Goal: Browse casually: Explore the website without a specific task or goal

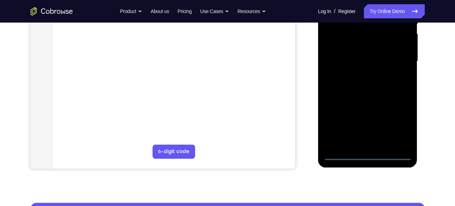
scroll to position [153, 0]
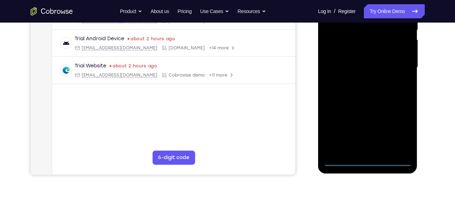
click at [364, 158] on div at bounding box center [368, 67] width 89 height 197
click at [399, 128] on div at bounding box center [368, 67] width 89 height 197
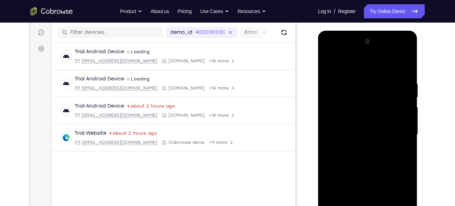
scroll to position [84, 0]
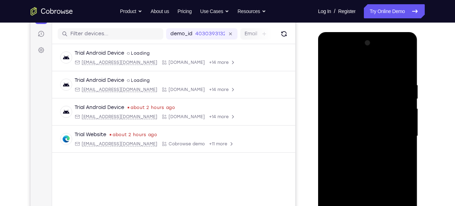
click at [378, 69] on div at bounding box center [368, 135] width 89 height 197
click at [397, 132] on div at bounding box center [368, 135] width 89 height 197
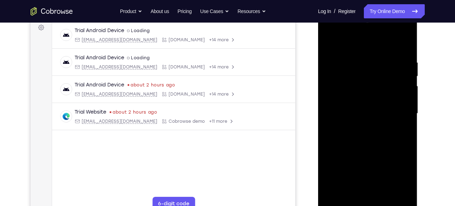
scroll to position [111, 0]
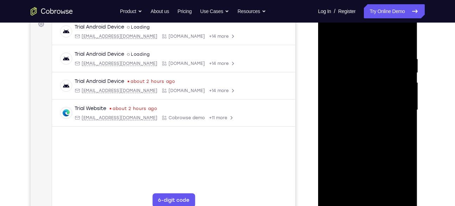
click at [359, 122] on div at bounding box center [368, 109] width 89 height 197
click at [362, 102] on div at bounding box center [368, 109] width 89 height 197
click at [365, 93] on div at bounding box center [368, 109] width 89 height 197
click at [360, 107] on div at bounding box center [368, 109] width 89 height 197
click at [358, 132] on div at bounding box center [368, 109] width 89 height 197
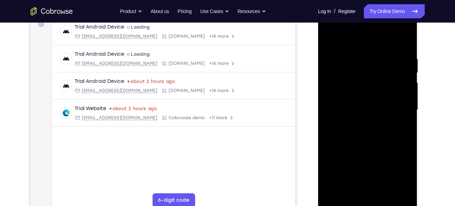
click at [361, 130] on div at bounding box center [368, 109] width 89 height 197
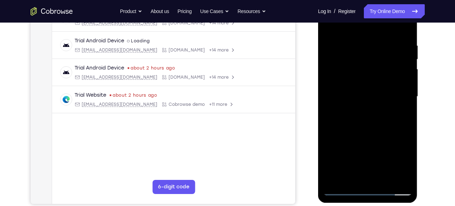
scroll to position [125, 0]
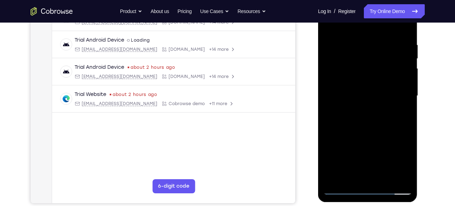
click at [377, 126] on div at bounding box center [368, 95] width 89 height 197
drag, startPoint x: 388, startPoint y: 38, endPoint x: 329, endPoint y: 43, distance: 59.0
click at [329, 43] on div at bounding box center [368, 95] width 89 height 197
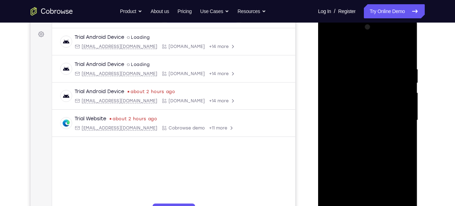
scroll to position [99, 0]
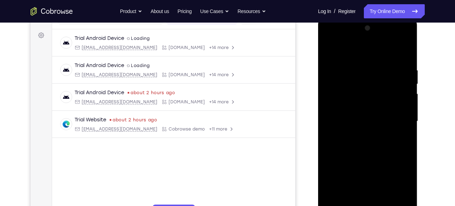
click at [407, 50] on div at bounding box center [368, 121] width 89 height 197
click at [384, 61] on div at bounding box center [368, 121] width 89 height 197
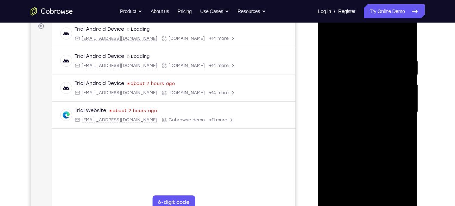
scroll to position [108, 0]
click at [331, 41] on div at bounding box center [368, 112] width 89 height 197
click at [330, 41] on div at bounding box center [368, 112] width 89 height 197
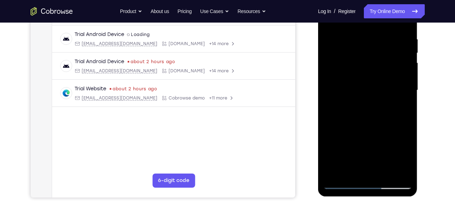
scroll to position [106, 0]
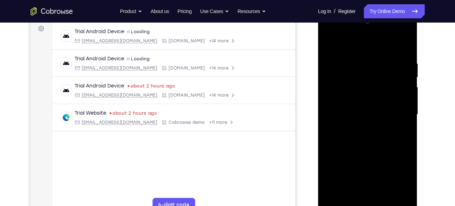
click at [359, 55] on div at bounding box center [368, 114] width 89 height 197
click at [357, 57] on div at bounding box center [368, 114] width 89 height 197
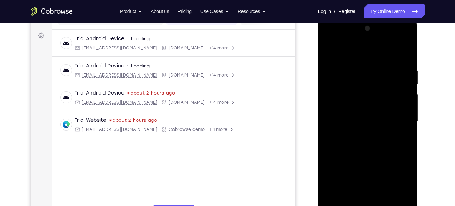
scroll to position [98, 0]
drag, startPoint x: 371, startPoint y: 84, endPoint x: 371, endPoint y: 163, distance: 78.9
click at [371, 163] on div at bounding box center [368, 122] width 89 height 197
click at [357, 65] on div at bounding box center [368, 122] width 89 height 197
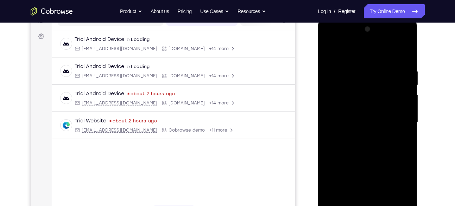
click at [404, 53] on div at bounding box center [368, 122] width 89 height 197
click at [406, 52] on div at bounding box center [368, 122] width 89 height 197
click at [403, 52] on div at bounding box center [368, 122] width 89 height 197
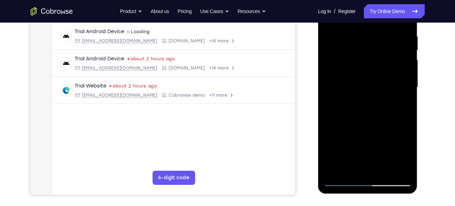
scroll to position [135, 0]
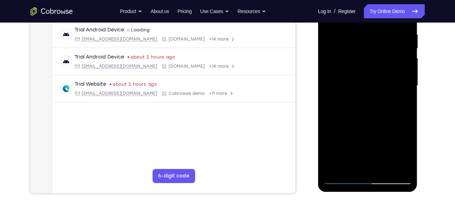
click at [368, 177] on div at bounding box center [368, 85] width 89 height 197
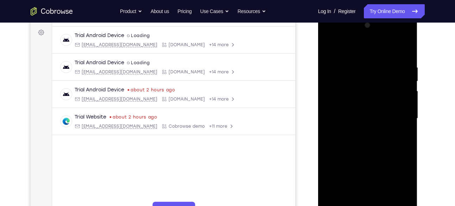
scroll to position [94, 0]
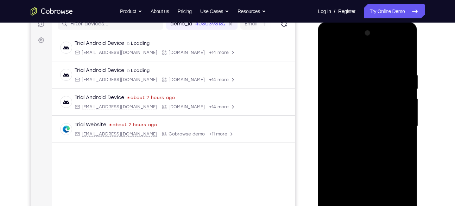
drag, startPoint x: 389, startPoint y: 65, endPoint x: 342, endPoint y: 72, distance: 48.1
click at [342, 72] on div at bounding box center [368, 125] width 89 height 197
drag, startPoint x: 393, startPoint y: 67, endPoint x: 344, endPoint y: 74, distance: 49.4
click at [344, 74] on div at bounding box center [368, 125] width 89 height 197
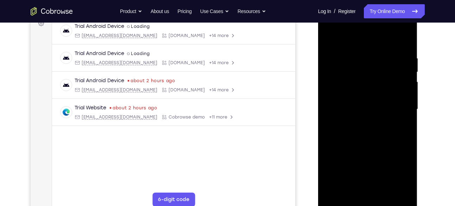
scroll to position [112, 0]
click at [396, 166] on div at bounding box center [368, 108] width 89 height 197
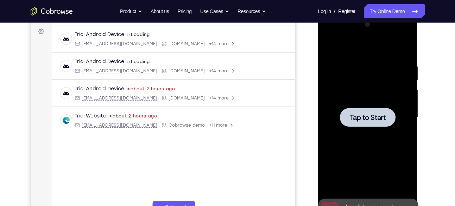
scroll to position [103, 0]
